Goal: Find specific page/section: Find specific page/section

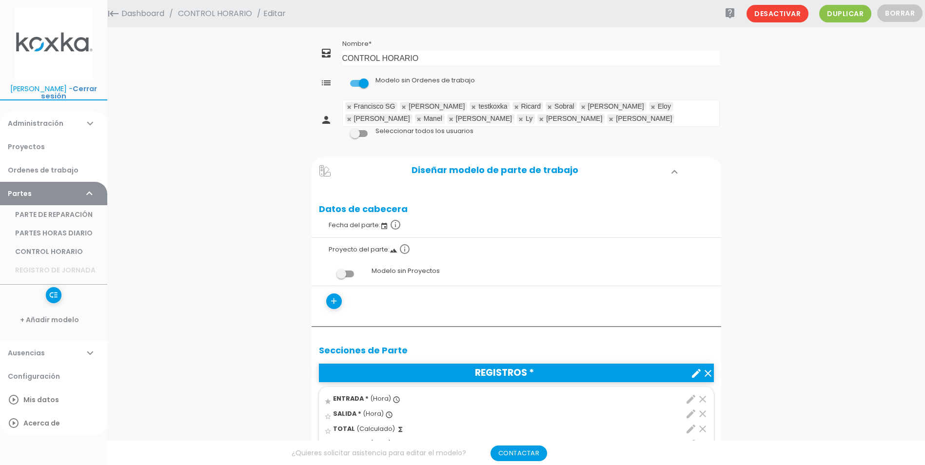
click at [221, 16] on link "CONTROL HORARIO" at bounding box center [214, 13] width 79 height 27
click at [291, 14] on span "Editar" at bounding box center [290, 13] width 22 height 11
click at [282, 15] on span "Editar" at bounding box center [290, 13] width 22 height 11
click at [134, 16] on link "Dashboard" at bounding box center [143, 13] width 48 height 27
